Goal: Find contact information: Obtain details needed to contact an individual or organization

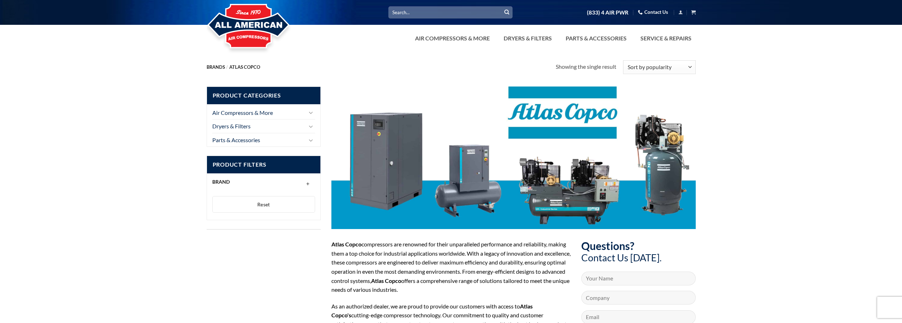
click at [658, 9] on link "Contact Us" at bounding box center [653, 12] width 30 height 11
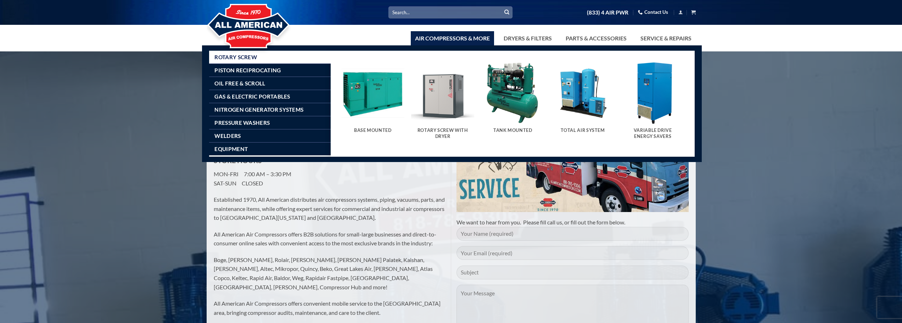
click at [471, 41] on link "Air Compressors & More" at bounding box center [452, 38] width 83 height 14
click at [252, 71] on span "Piston Reciprocating" at bounding box center [247, 70] width 66 height 6
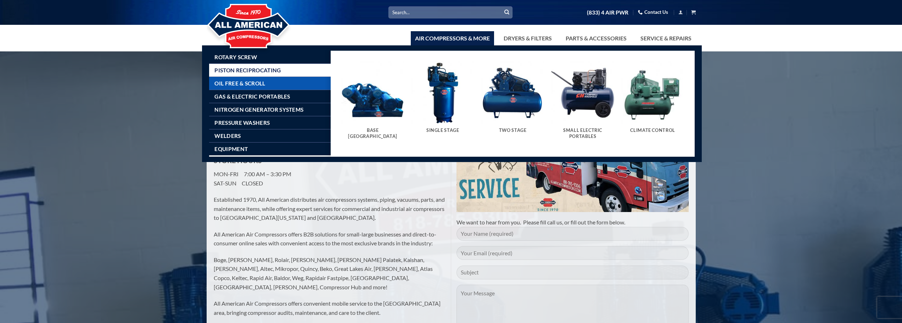
click at [252, 79] on link "Oil Free & Scroll" at bounding box center [272, 83] width 116 height 13
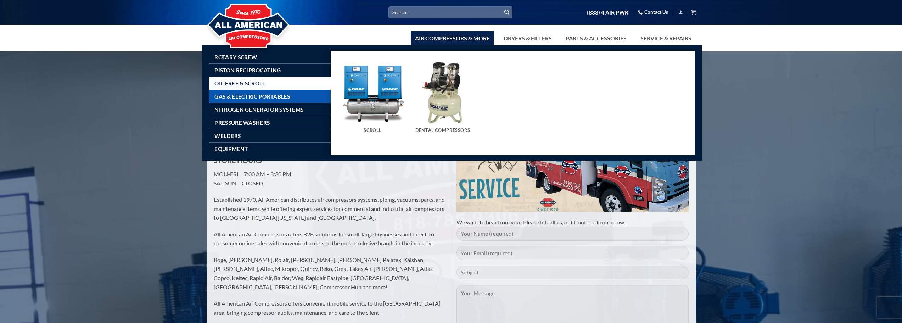
click at [252, 91] on link "Gas & Electric Portables" at bounding box center [272, 96] width 116 height 13
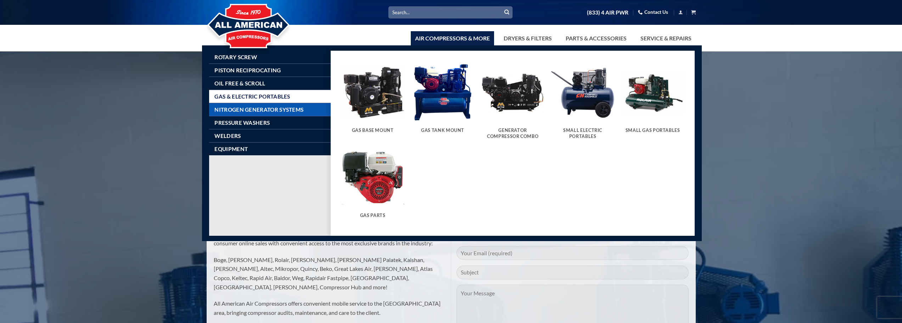
click at [259, 111] on span "Nitrogen Generator Systems" at bounding box center [258, 110] width 89 height 6
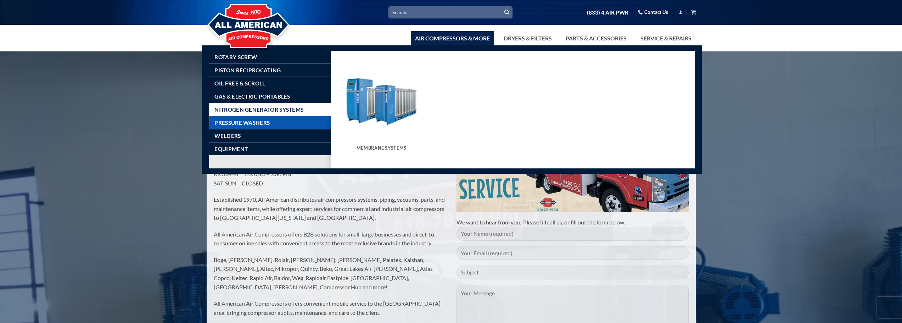
click at [261, 121] on span "Pressure Washers" at bounding box center [241, 123] width 55 height 6
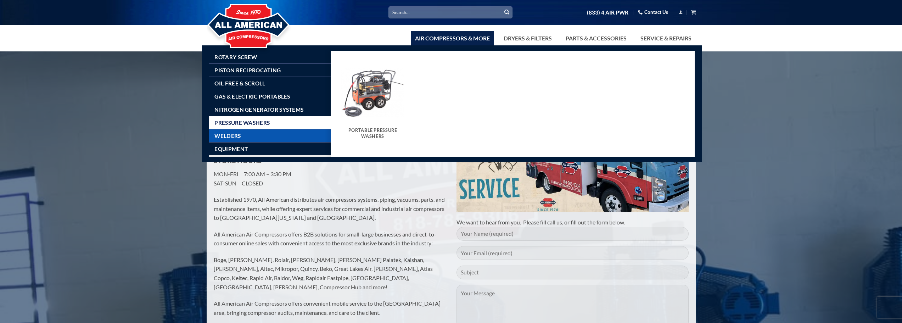
click at [259, 131] on link "Welders" at bounding box center [272, 135] width 116 height 13
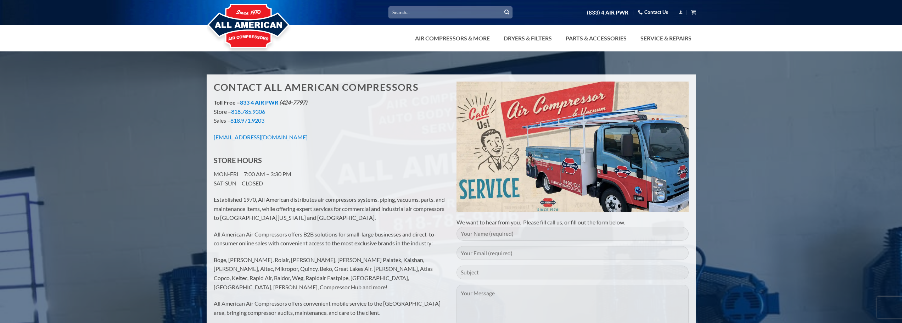
click at [258, 27] on img at bounding box center [249, 26] width 84 height 57
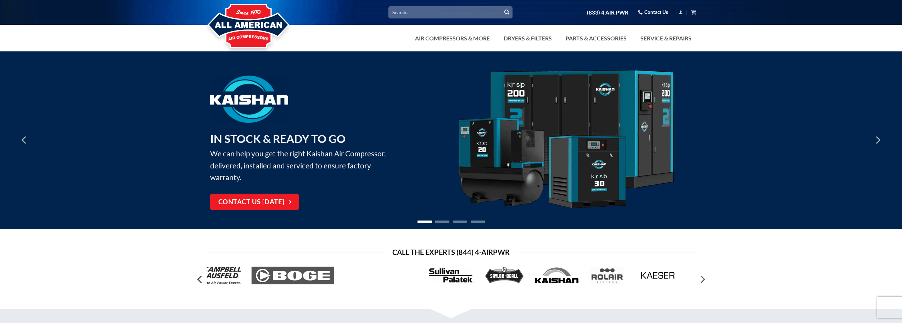
scroll to position [106, 0]
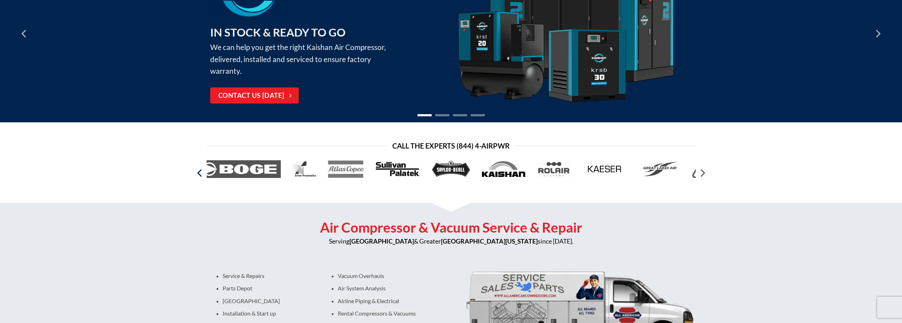
click at [201, 176] on icon "Previous" at bounding box center [199, 173] width 5 height 8
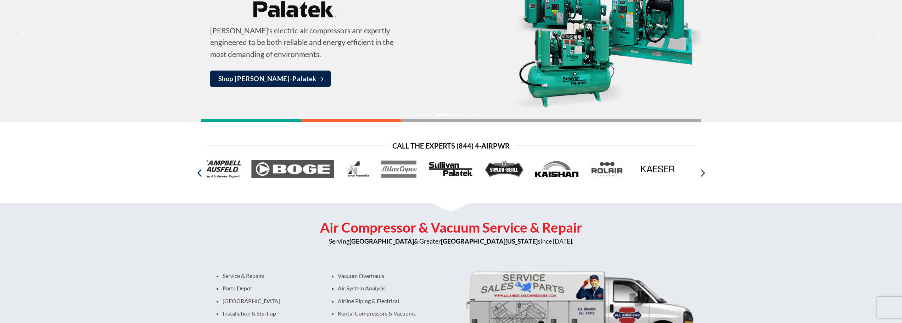
click at [201, 176] on icon "Previous" at bounding box center [199, 173] width 5 height 8
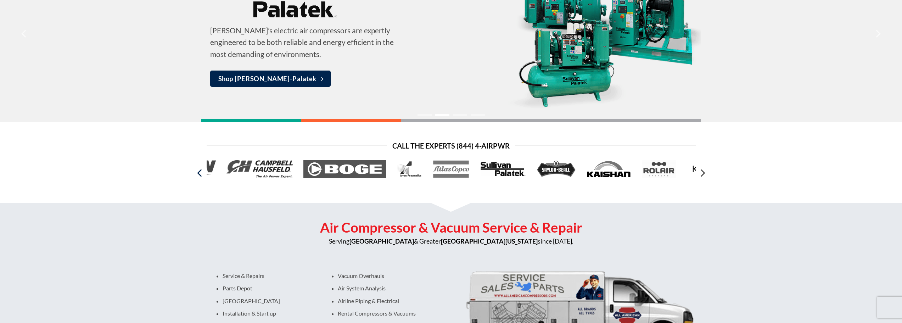
click at [201, 176] on icon "Previous" at bounding box center [199, 173] width 5 height 8
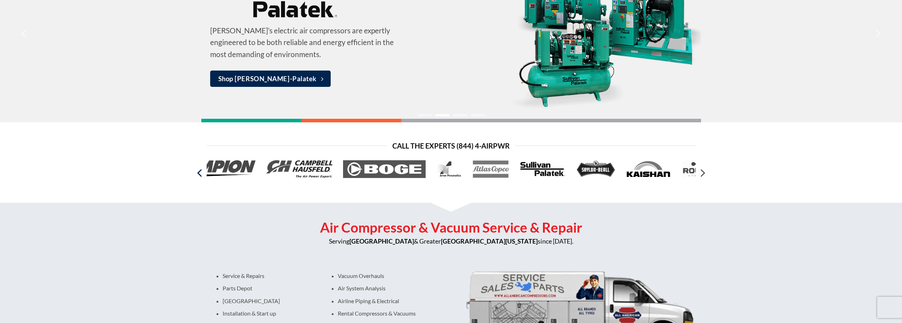
click at [201, 176] on icon "Previous" at bounding box center [199, 173] width 5 height 8
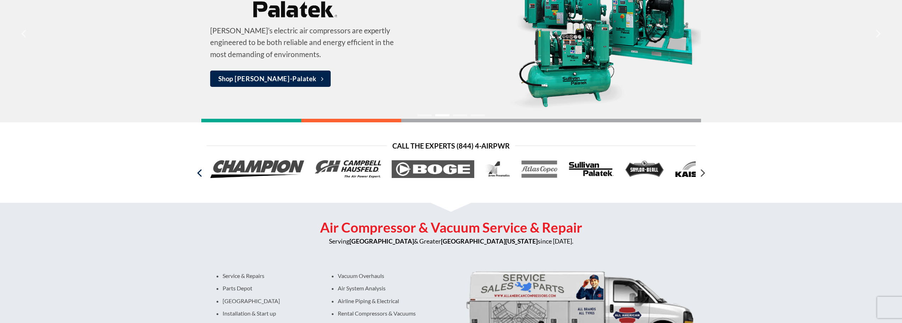
click at [201, 176] on icon "Previous" at bounding box center [199, 173] width 5 height 8
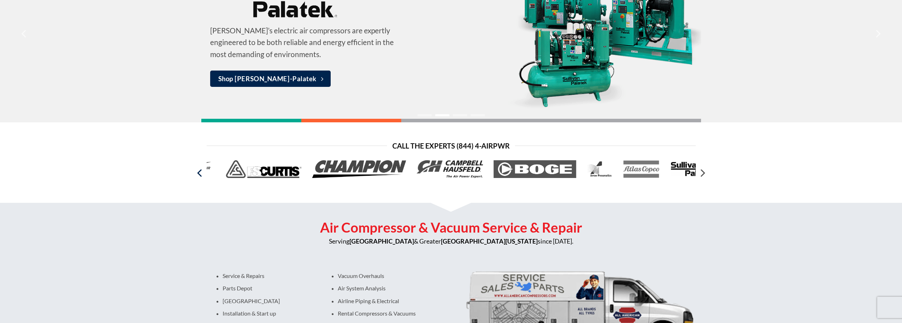
click at [201, 176] on icon "Previous" at bounding box center [199, 173] width 5 height 8
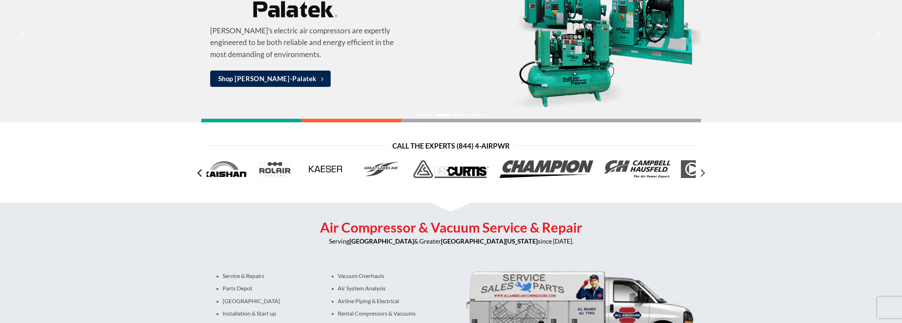
click at [201, 176] on icon "Previous" at bounding box center [199, 173] width 5 height 8
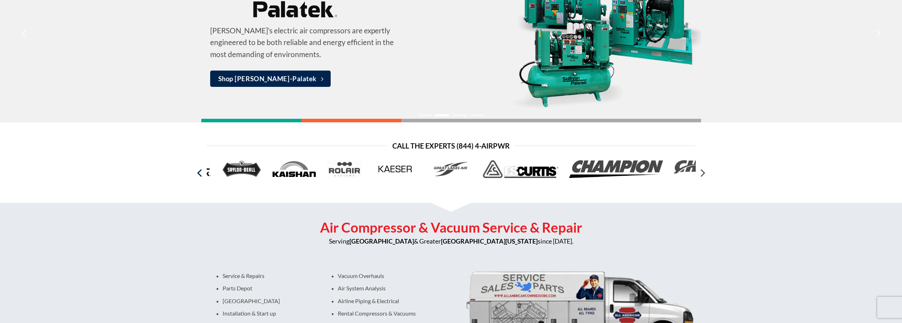
click at [201, 176] on icon "Previous" at bounding box center [199, 173] width 5 height 8
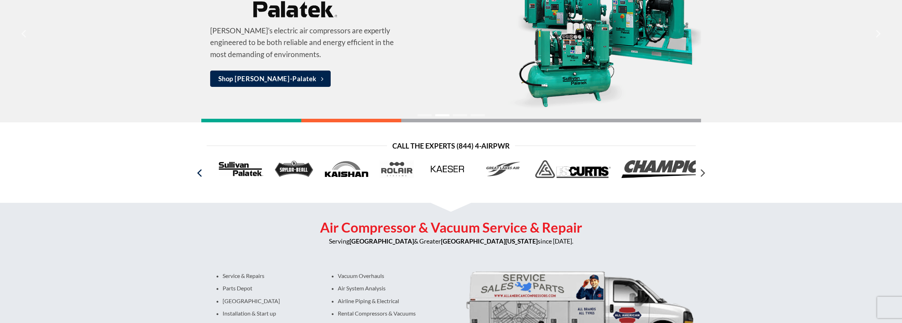
click at [201, 176] on icon "Previous" at bounding box center [199, 173] width 5 height 8
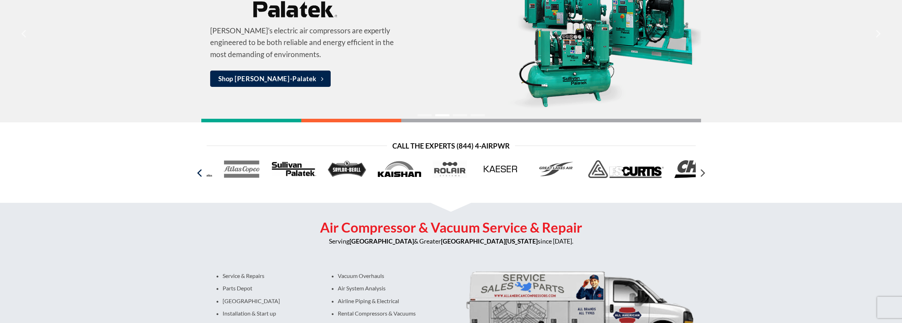
click at [201, 176] on icon "Previous" at bounding box center [199, 173] width 5 height 8
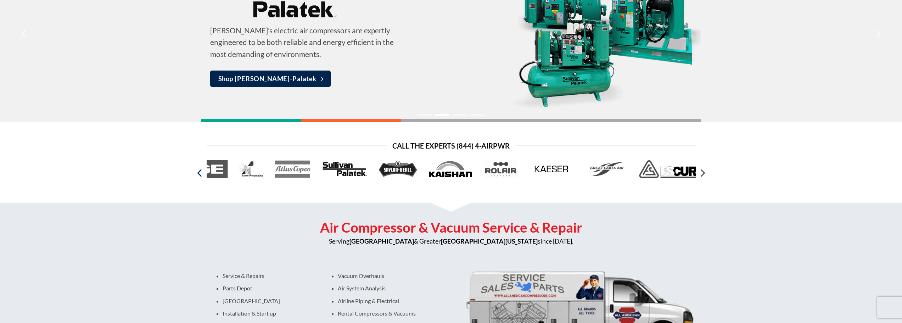
click at [201, 176] on icon "Previous" at bounding box center [199, 173] width 5 height 8
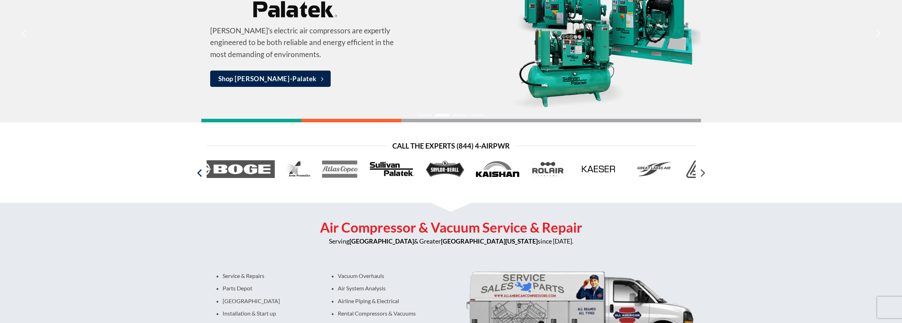
click at [201, 176] on icon "Previous" at bounding box center [199, 173] width 5 height 8
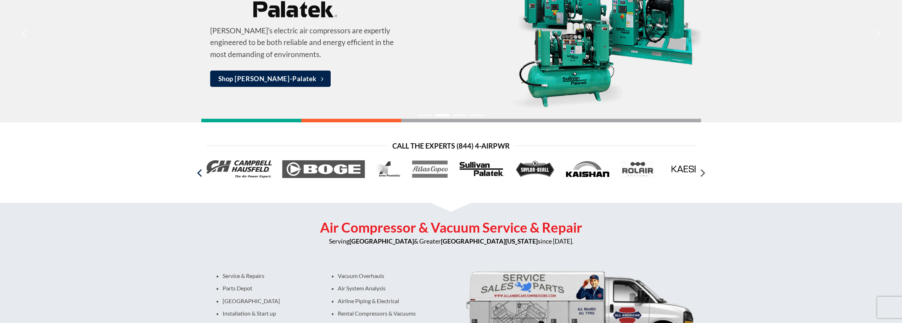
click at [201, 176] on icon "Previous" at bounding box center [199, 173] width 5 height 8
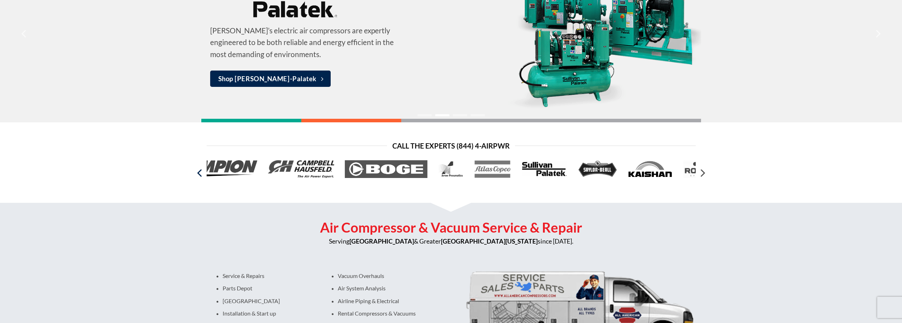
click at [201, 176] on icon "Previous" at bounding box center [199, 173] width 5 height 8
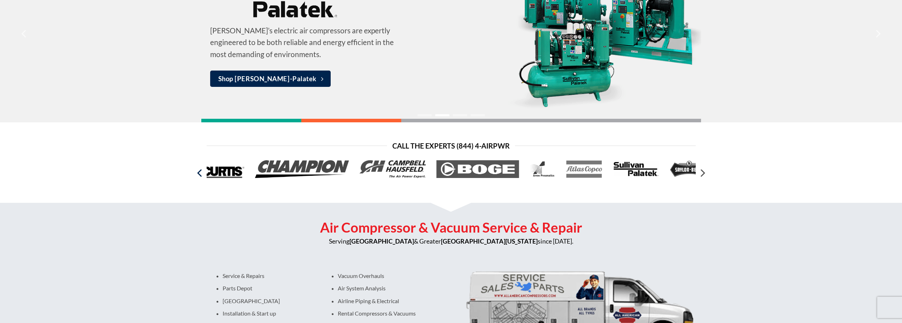
click at [201, 176] on icon "Previous" at bounding box center [199, 173] width 5 height 8
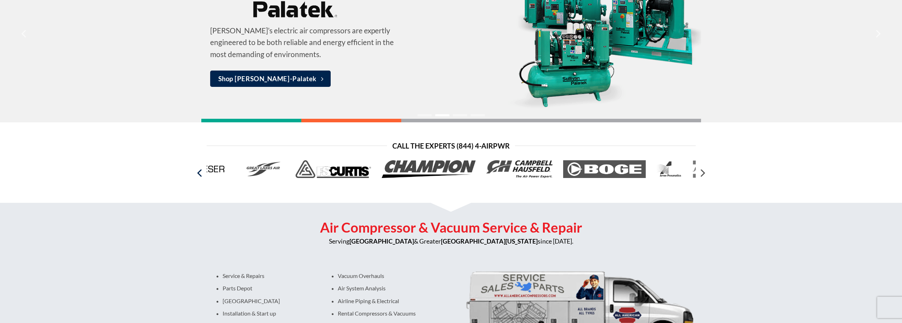
click at [201, 176] on icon "Previous" at bounding box center [199, 173] width 5 height 8
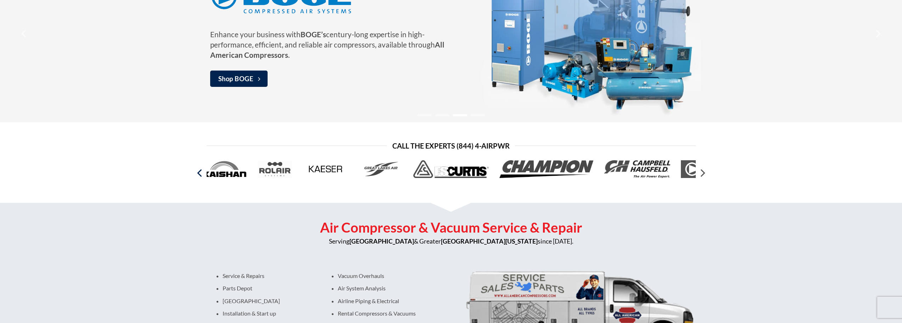
click at [201, 176] on icon "Previous" at bounding box center [199, 173] width 5 height 8
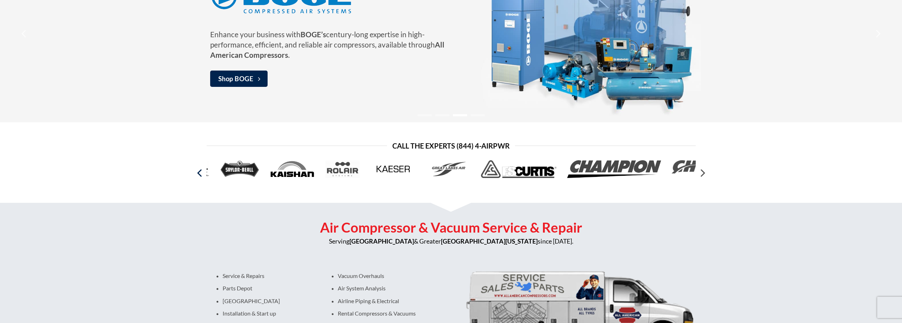
click at [201, 176] on icon "Previous" at bounding box center [199, 173] width 5 height 8
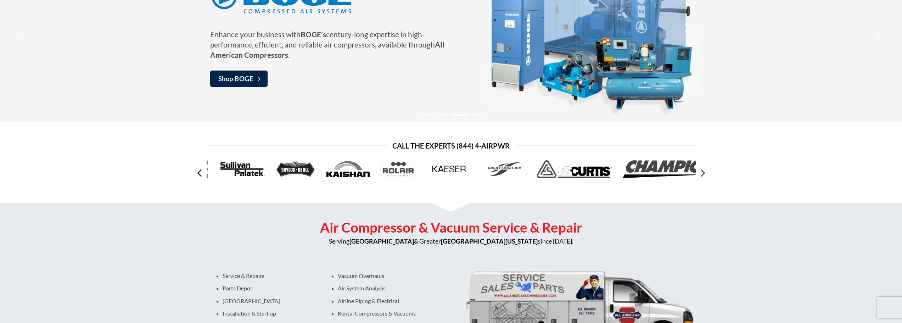
click at [201, 176] on icon "Previous" at bounding box center [199, 173] width 5 height 8
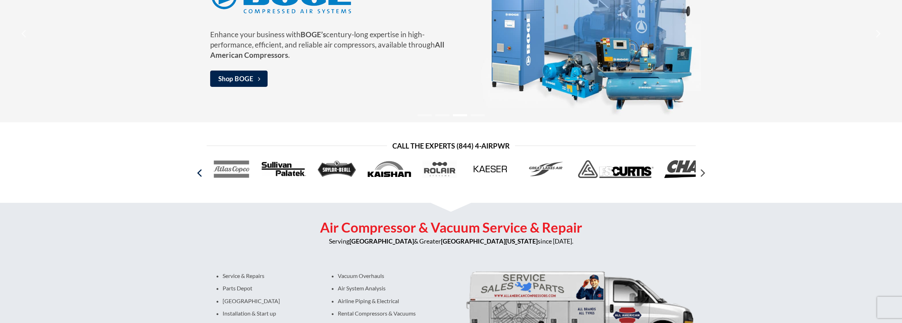
click at [201, 176] on icon "Previous" at bounding box center [199, 173] width 5 height 8
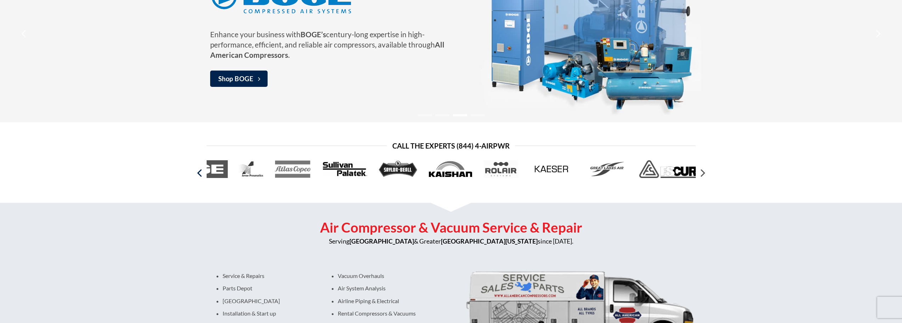
click at [201, 176] on icon "Previous" at bounding box center [199, 173] width 5 height 8
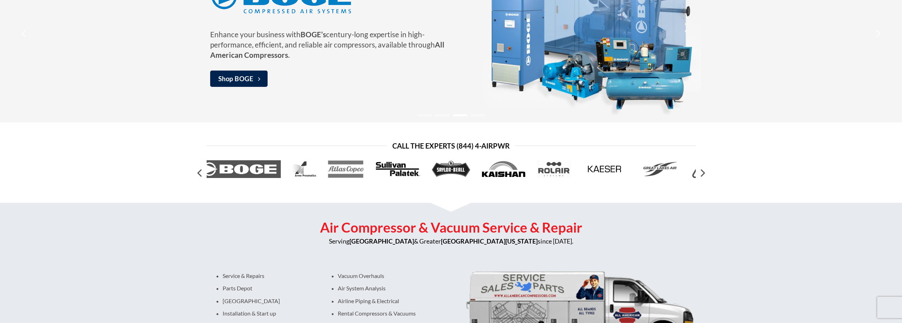
click at [406, 167] on img at bounding box center [398, 169] width 46 height 18
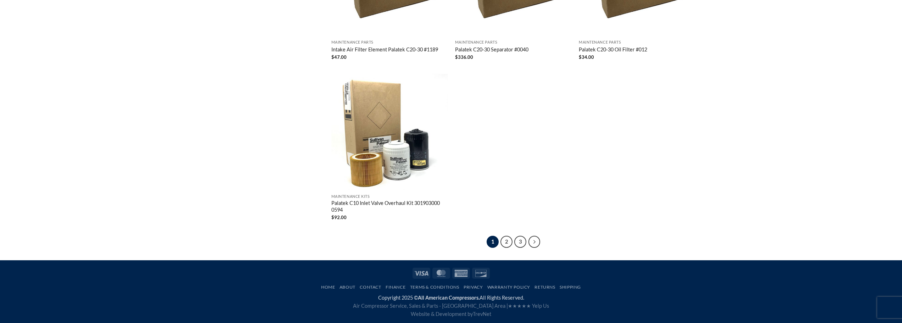
scroll to position [1701, 0]
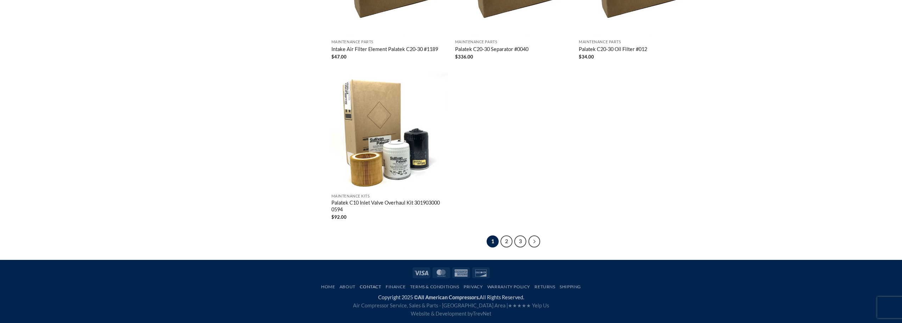
click at [374, 286] on link "Contact" at bounding box center [370, 286] width 21 height 5
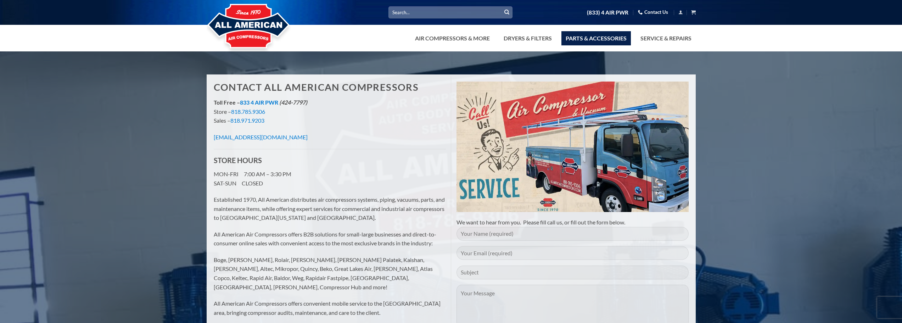
click at [585, 39] on link "Parts & Accessories" at bounding box center [595, 38] width 69 height 14
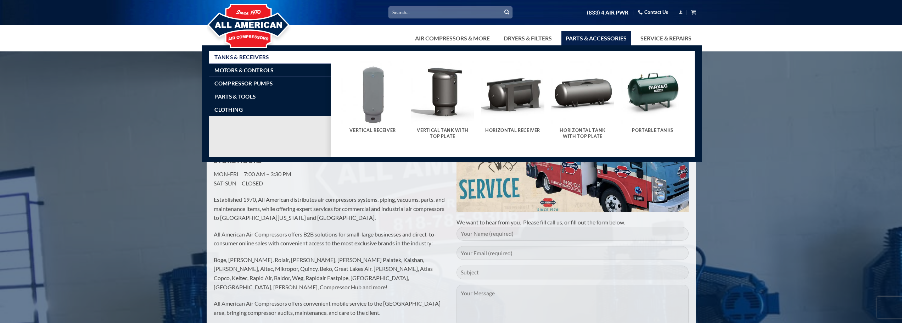
click at [155, 118] on div "Contact All American Compressors Toll Free – 833 4 AIR PWR (424-7797) Store – 8…" at bounding box center [451, 312] width 902 height 501
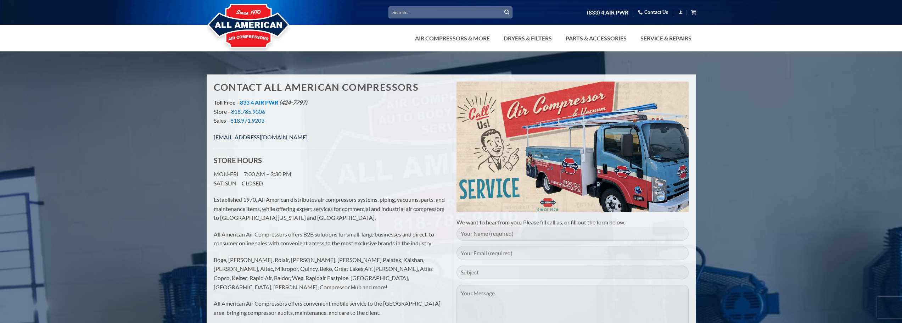
click at [287, 137] on link "[EMAIL_ADDRESS][DOMAIN_NAME]" at bounding box center [261, 137] width 94 height 7
